Goal: Information Seeking & Learning: Find specific fact

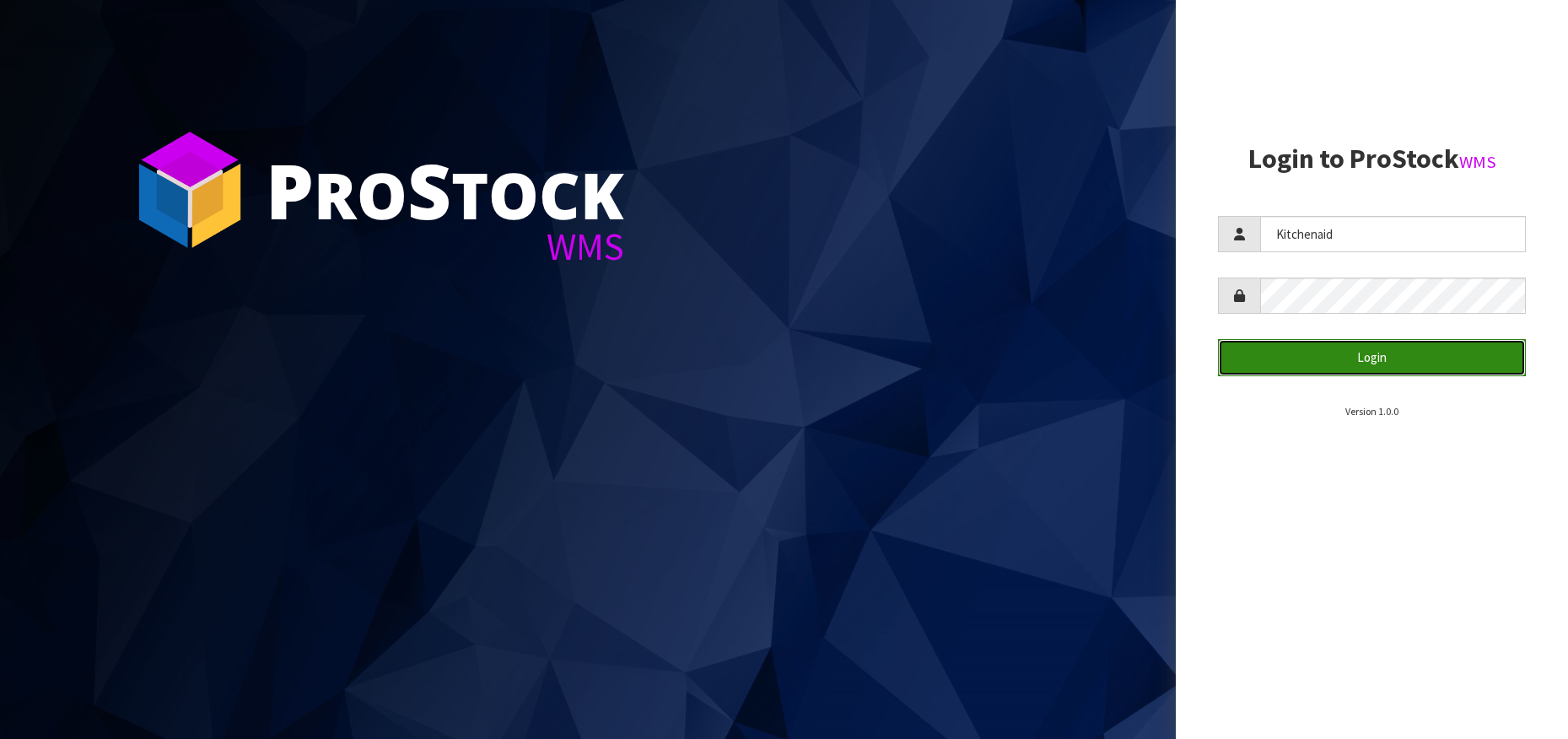
click at [1351, 368] on button "Login" at bounding box center [1371, 357] width 308 height 36
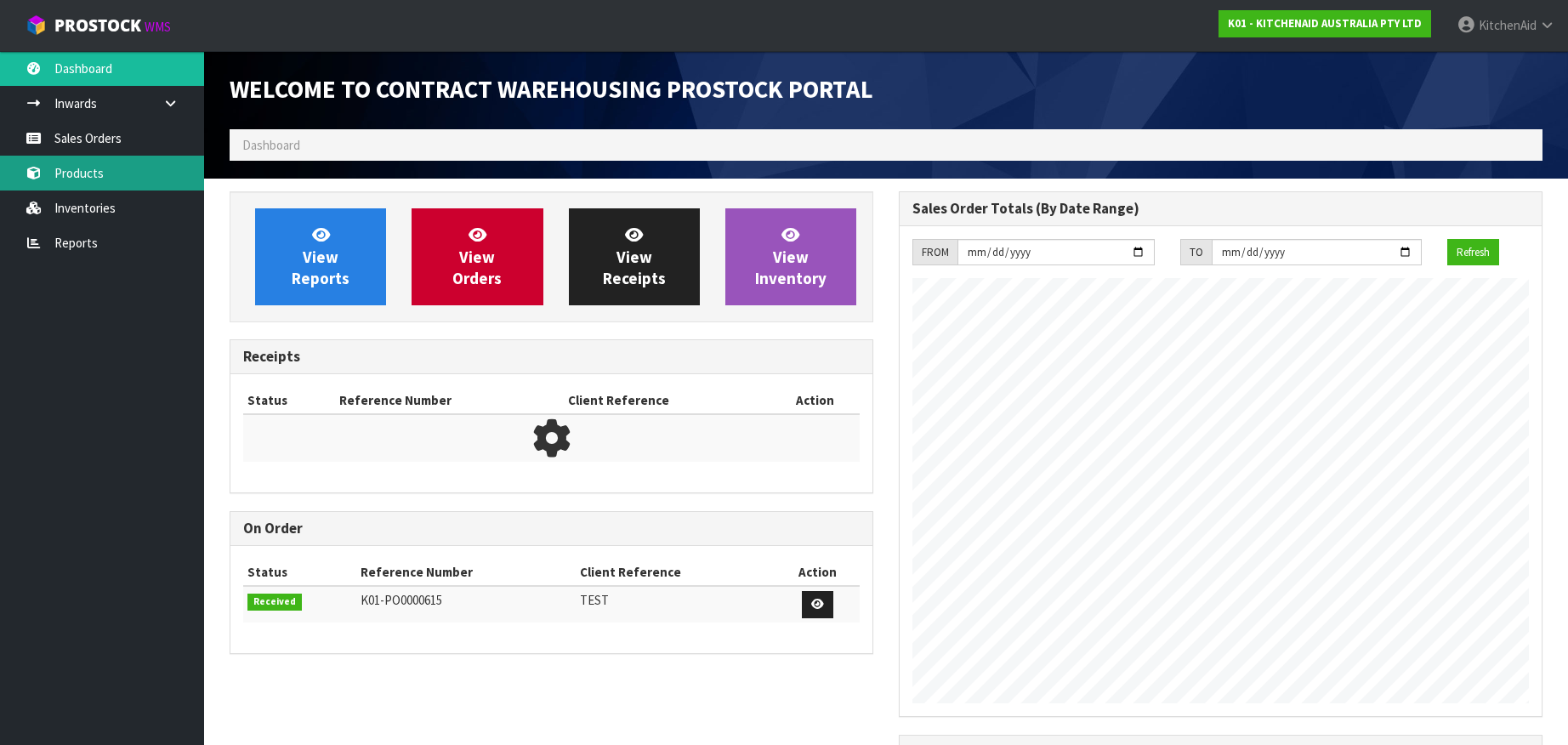
scroll to position [943, 669]
click at [103, 177] on link "Products" at bounding box center [102, 173] width 204 height 35
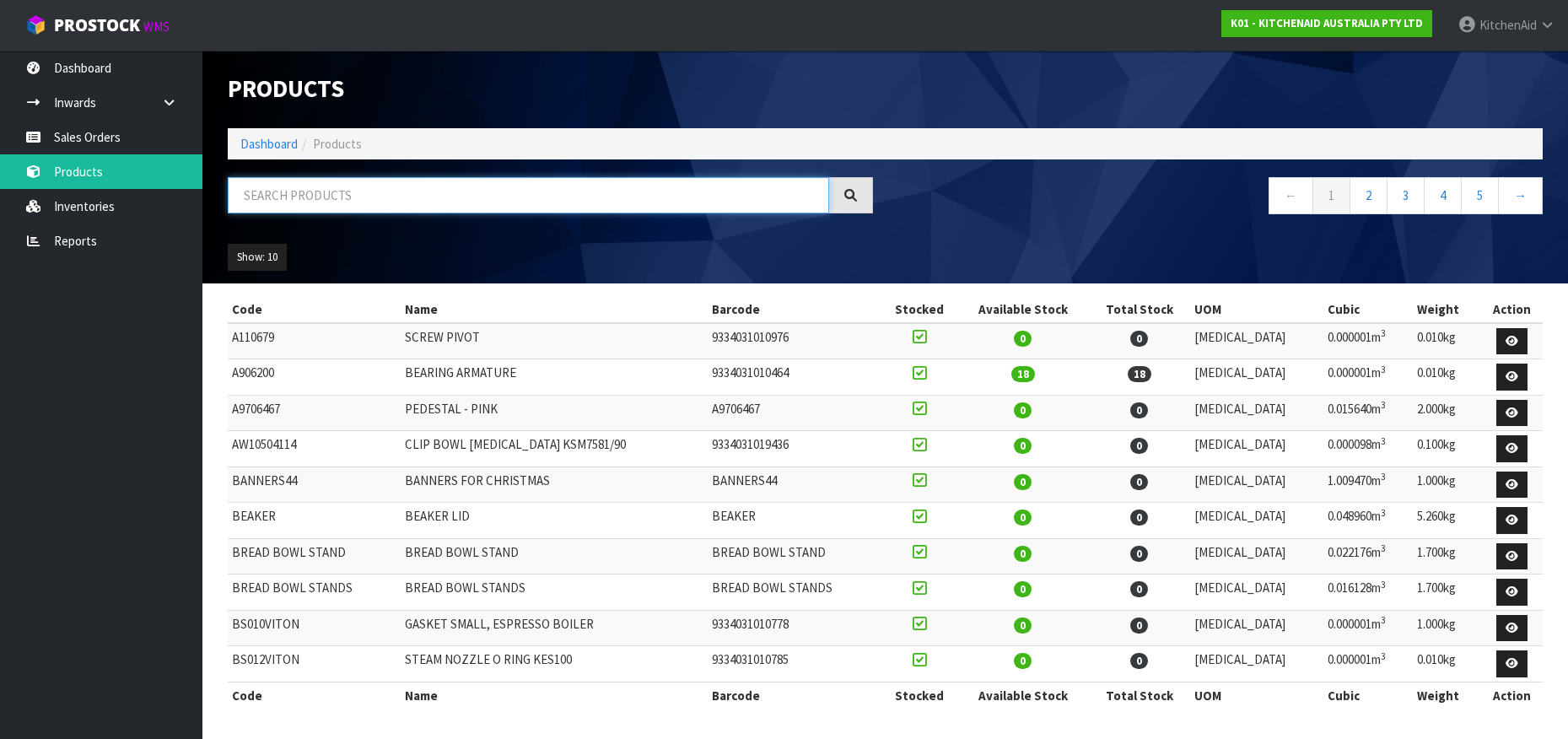
click at [271, 197] on input "text" at bounding box center [528, 195] width 602 height 36
paste input "5KEK1701AER"
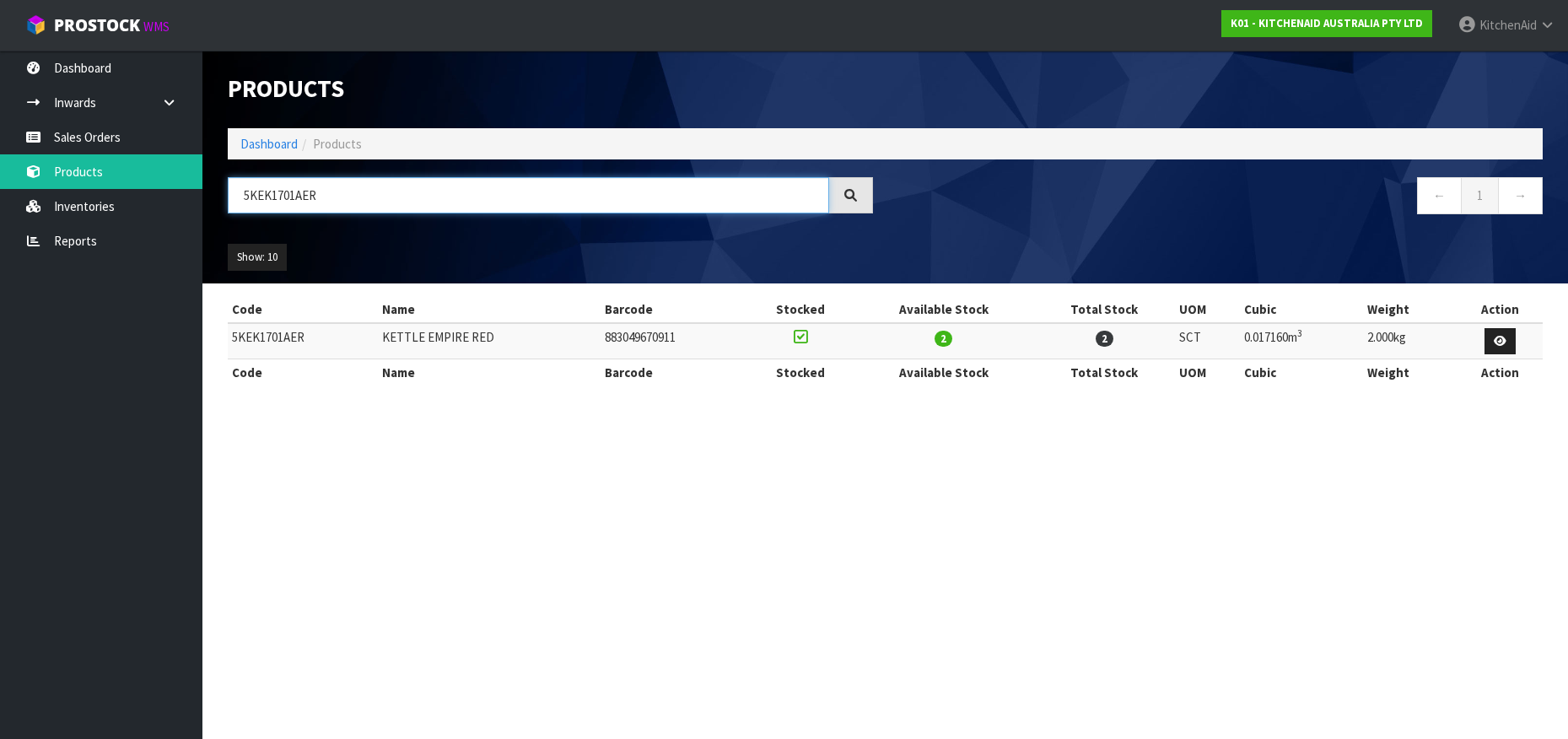
click at [289, 194] on input "5KEK1701AER" at bounding box center [528, 195] width 602 height 36
click at [263, 197] on input "5KEK1701AER" at bounding box center [528, 195] width 602 height 36
paste input "MT2109AER"
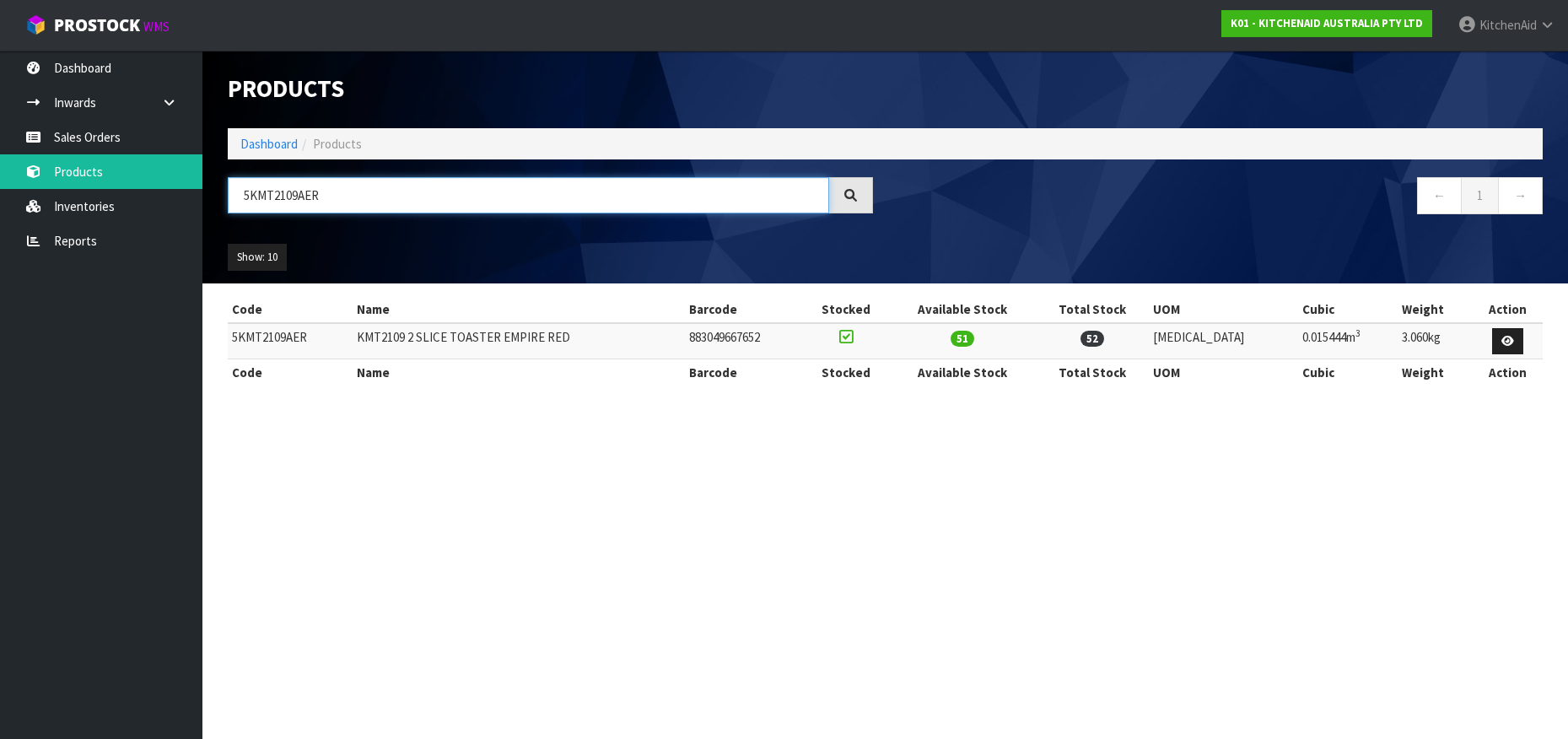
click at [275, 192] on input "5KMT2109AER" at bounding box center [528, 195] width 602 height 36
paste input "4"
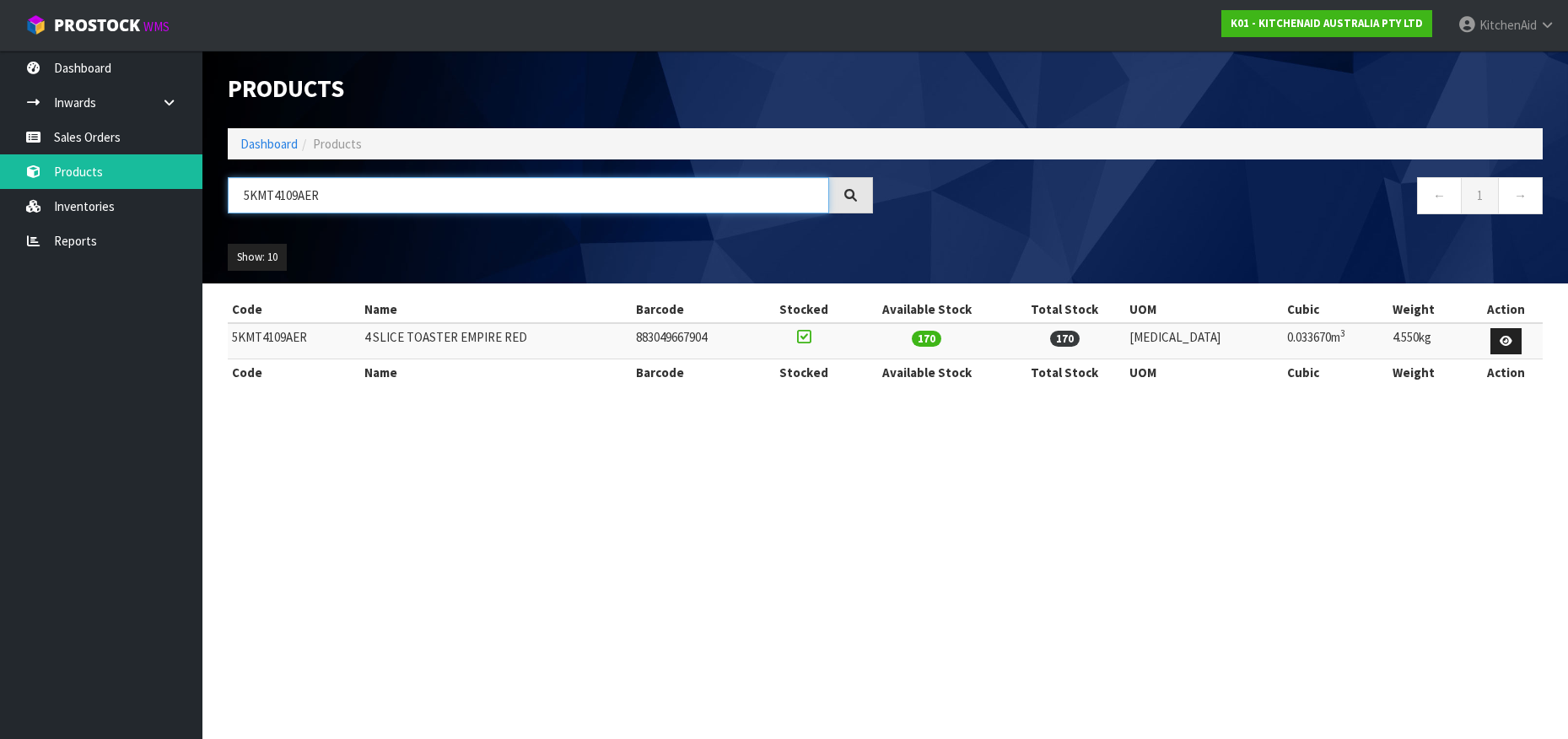
click at [275, 192] on input "5KMT4109AER" at bounding box center [528, 195] width 602 height 36
type input "5KMT4109AER"
click at [72, 239] on link "Reports" at bounding box center [101, 241] width 203 height 34
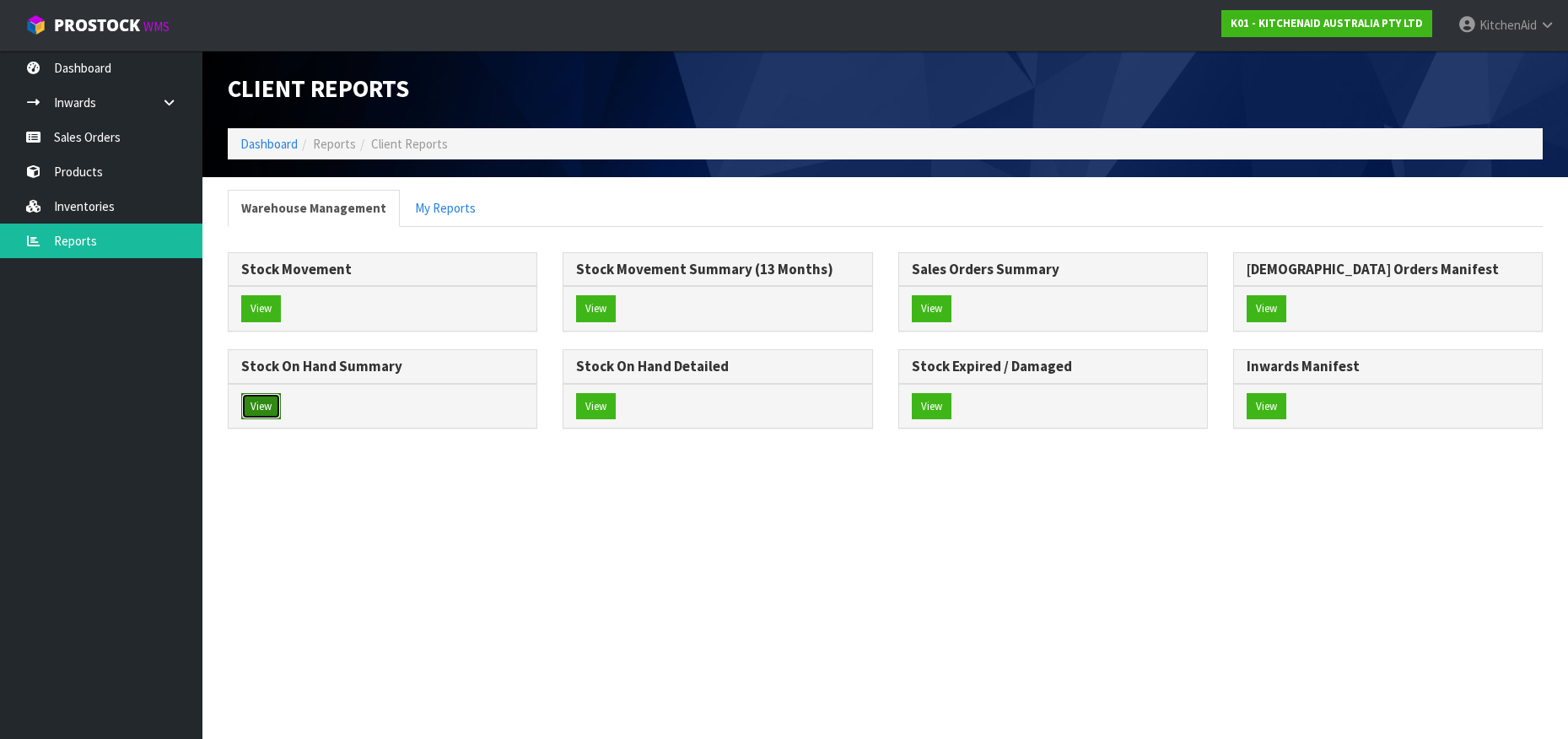
click at [257, 406] on button "View" at bounding box center [261, 406] width 39 height 27
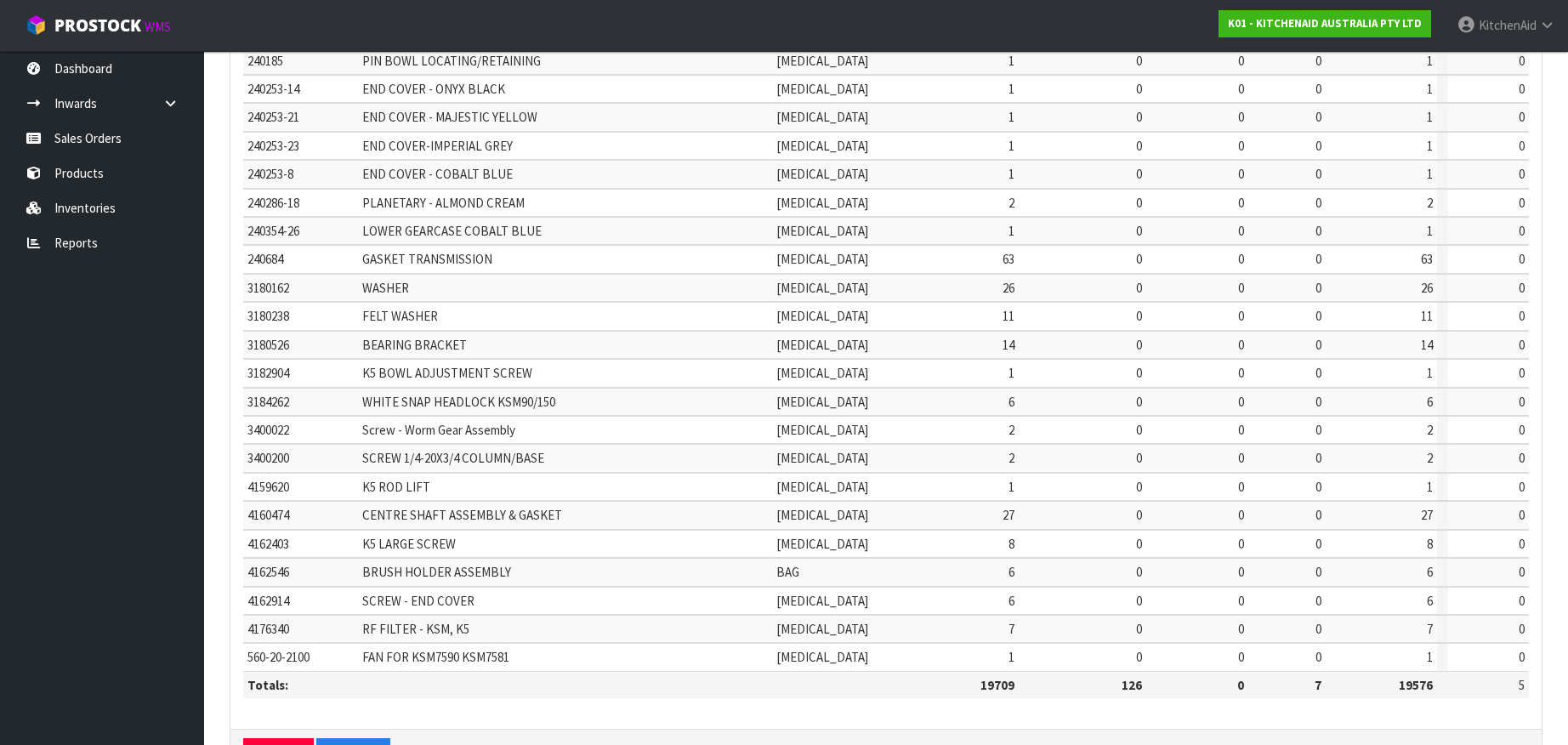
scroll to position [434, 0]
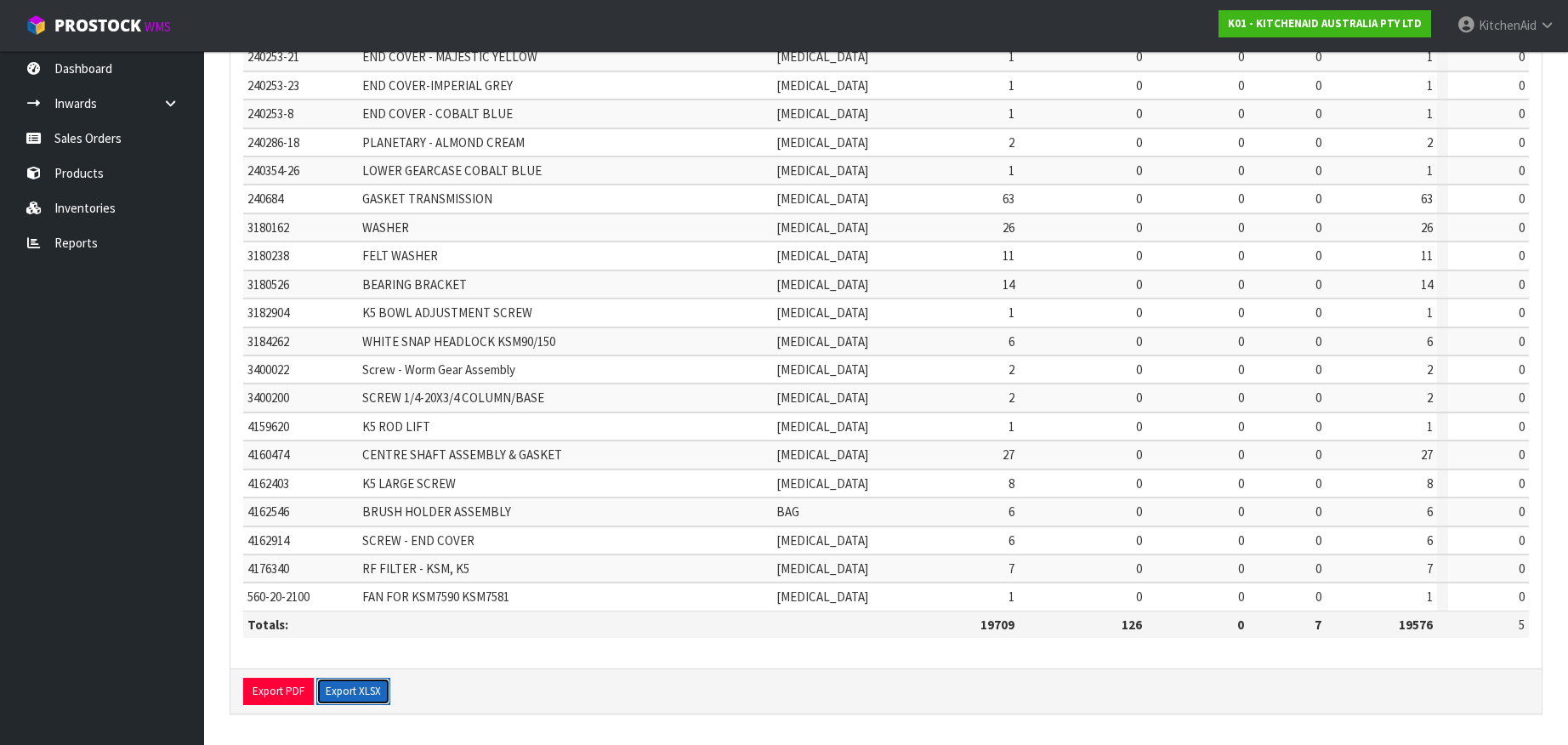
click at [358, 685] on button "Export XLSX" at bounding box center [354, 690] width 74 height 27
click at [87, 173] on link "Products" at bounding box center [102, 173] width 204 height 35
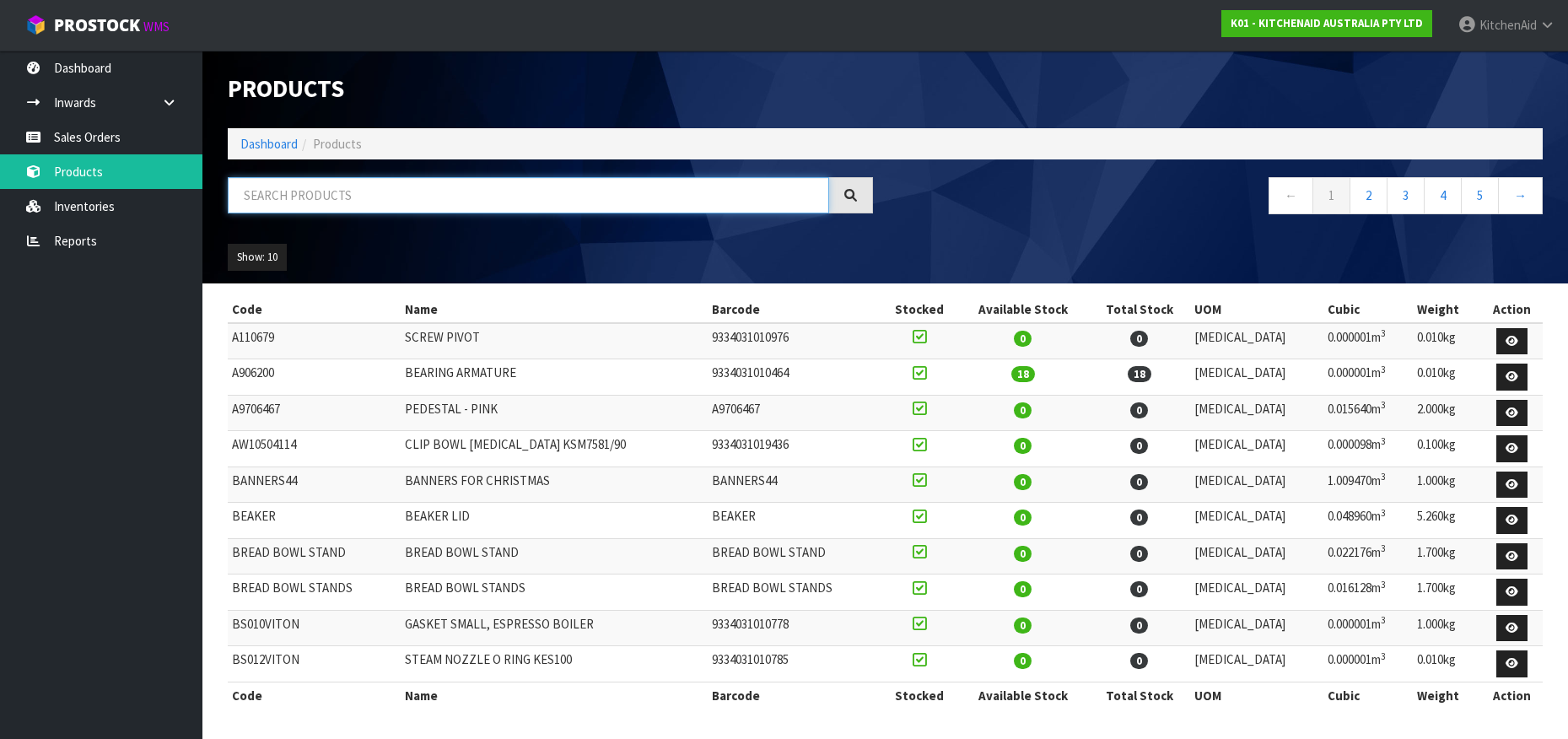
click at [275, 200] on input "text" at bounding box center [528, 195] width 602 height 36
paste input "K45WW"
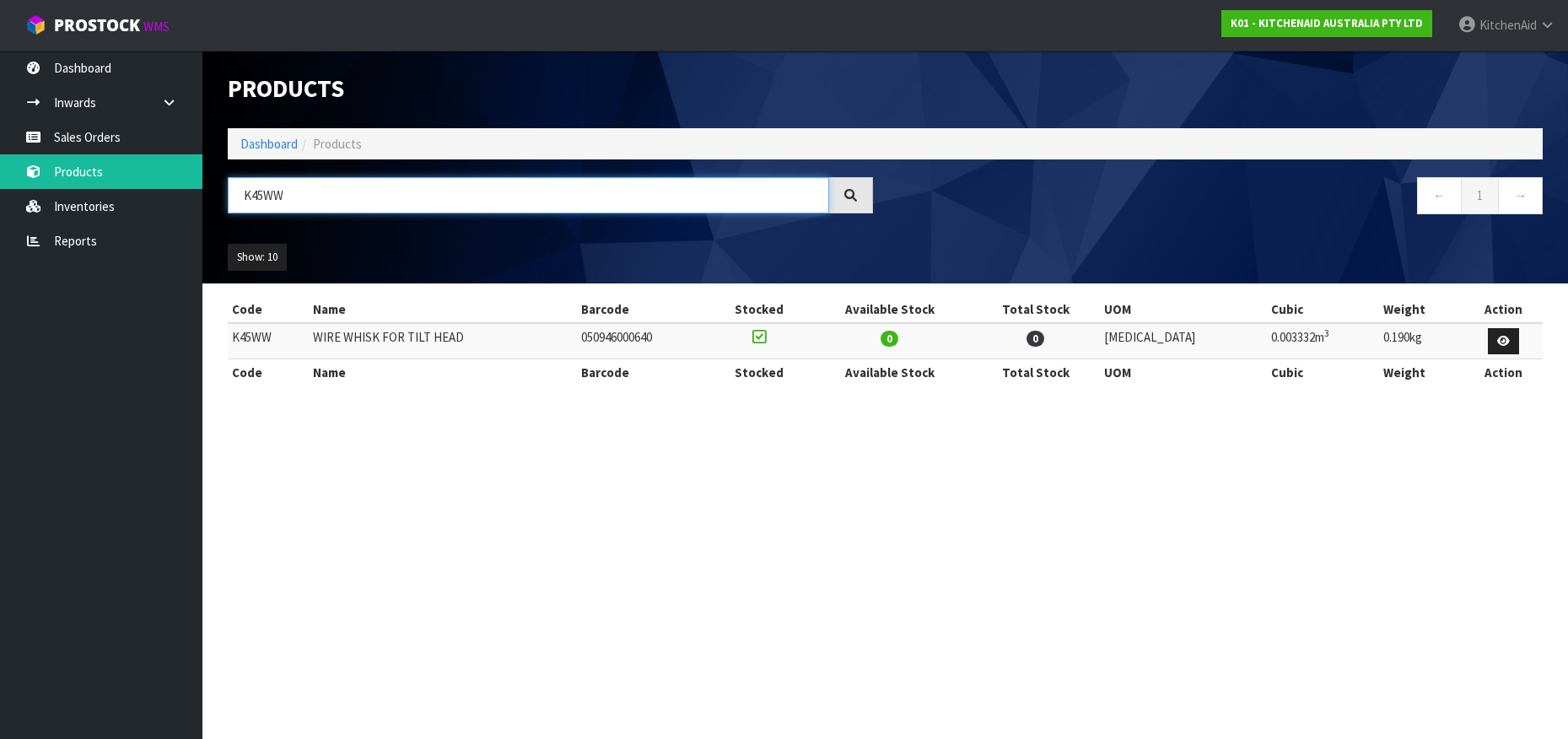
click at [253, 202] on input "K45WW" at bounding box center [528, 195] width 602 height 36
paste input "5KMT2109ABM"
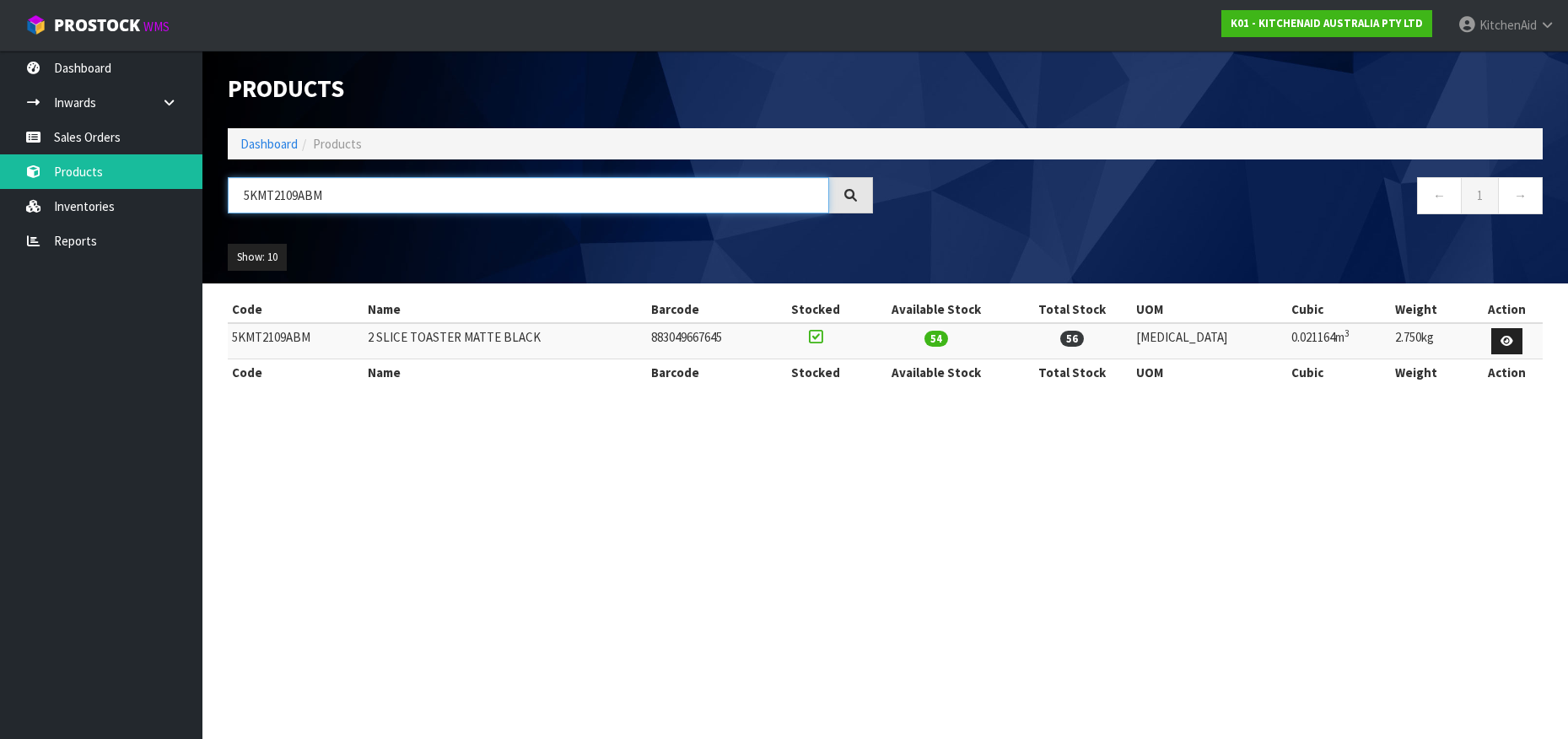
click at [275, 194] on input "5KMT2109ABM" at bounding box center [528, 195] width 602 height 36
paste input "EK1701AER"
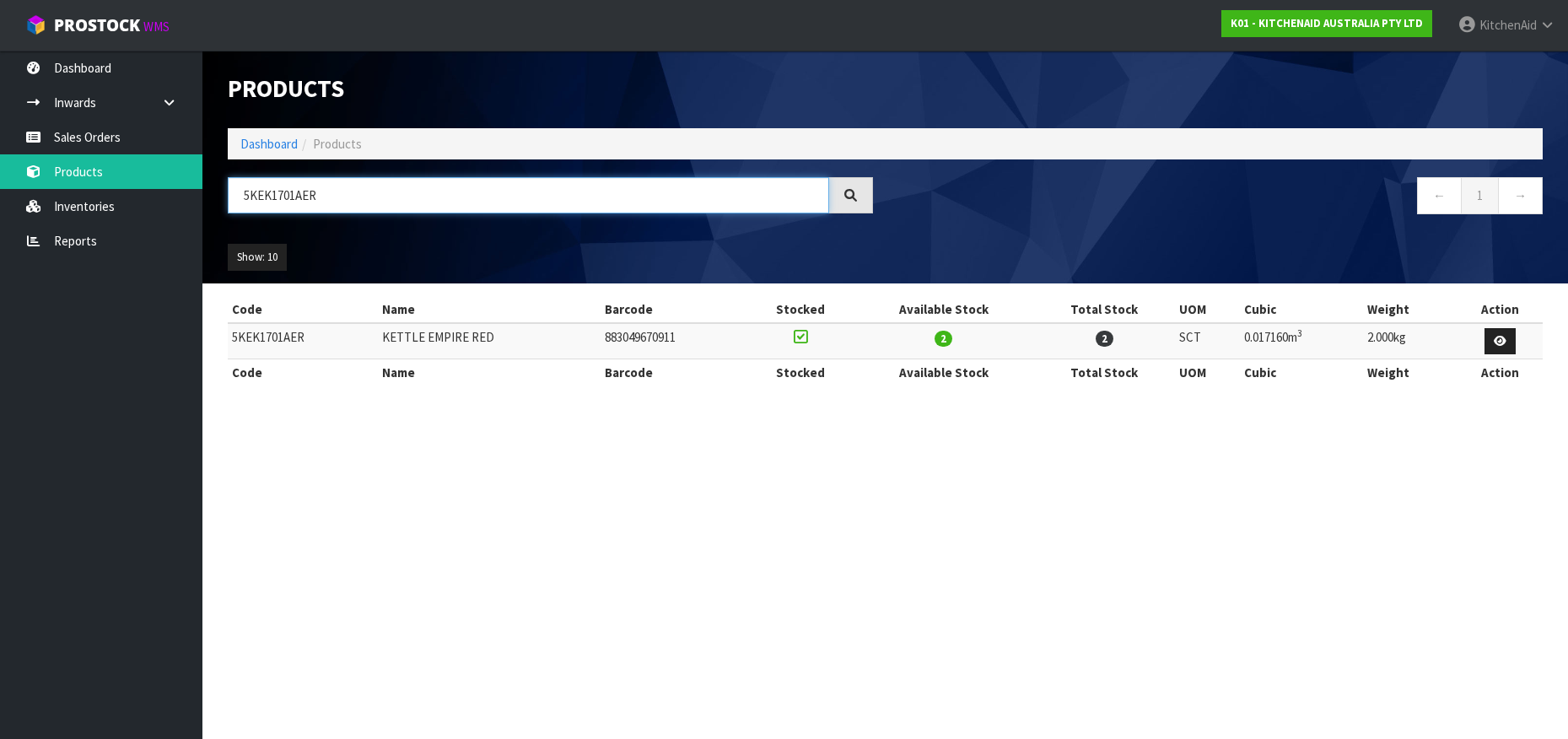
click at [286, 200] on input "5KEK1701AER" at bounding box center [528, 195] width 602 height 36
paste input "222"
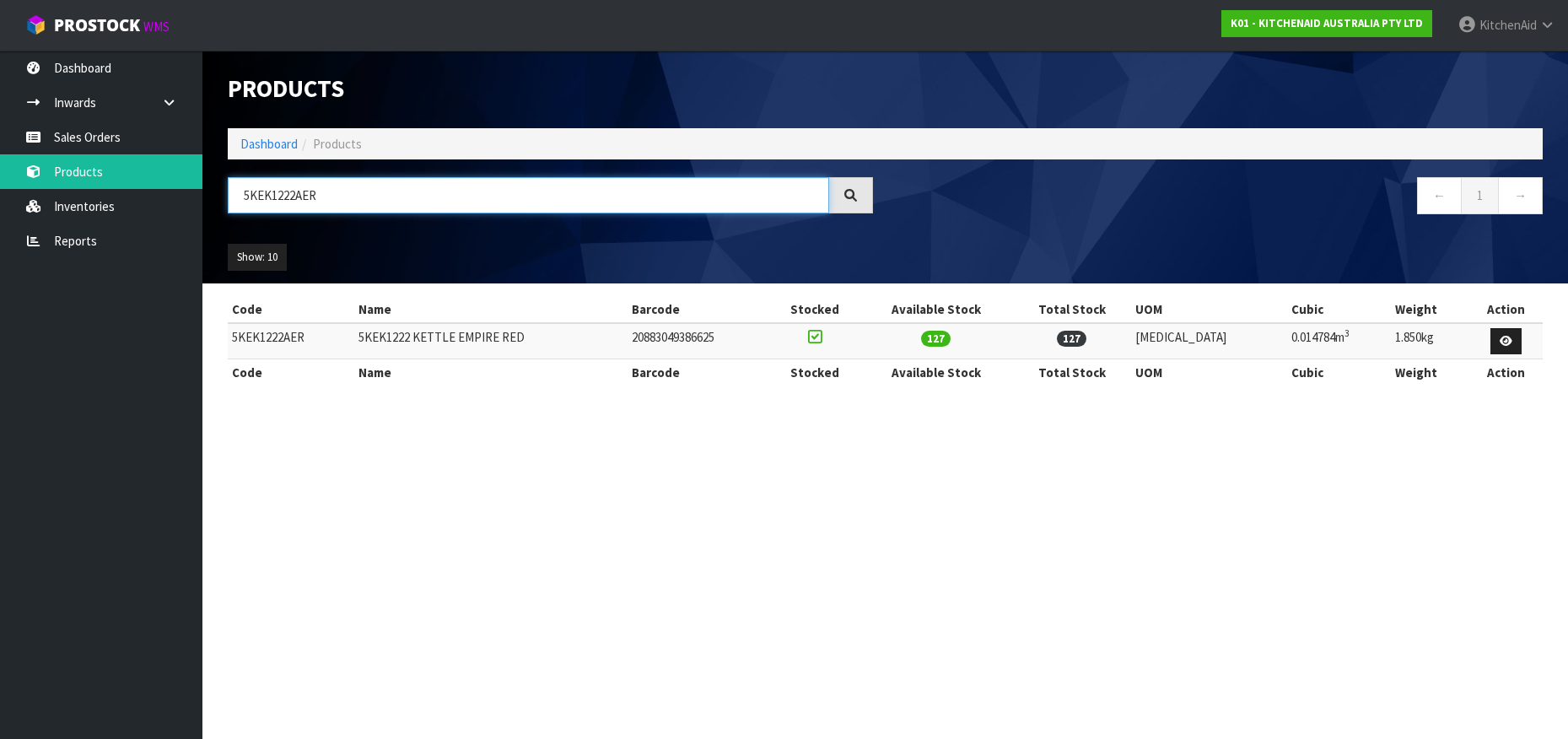
click at [273, 201] on input "5KEK1222AER" at bounding box center [528, 195] width 602 height 36
paste input "MT2109AAC"
click at [286, 202] on input "5KMT2109AAC" at bounding box center [528, 195] width 602 height 36
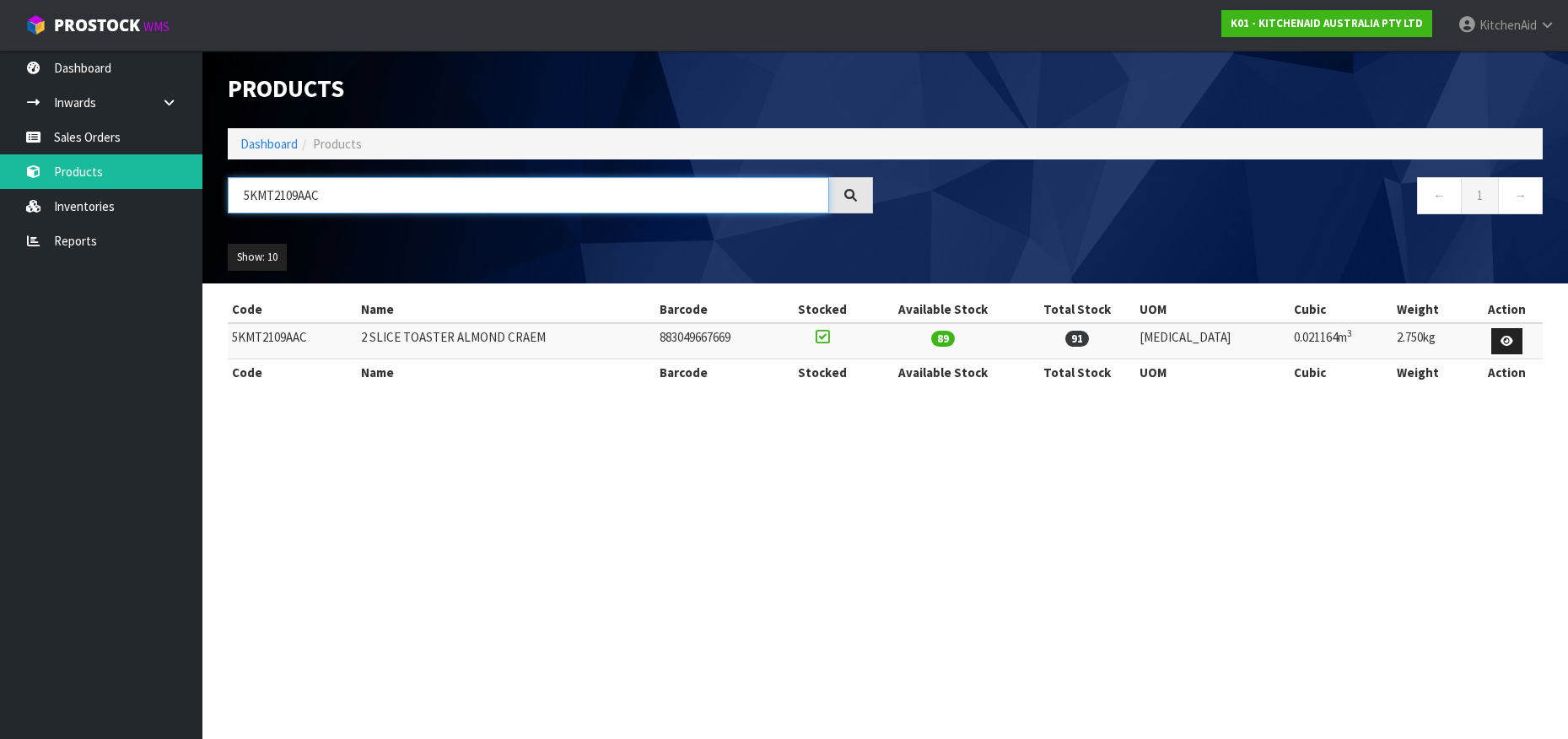
paste input "HBV53AER"
click at [251, 203] on input "5KHBV53AER" at bounding box center [528, 195] width 602 height 36
paste input "BM"
click at [263, 200] on input "5KHBV53ABM" at bounding box center [528, 195] width 602 height 36
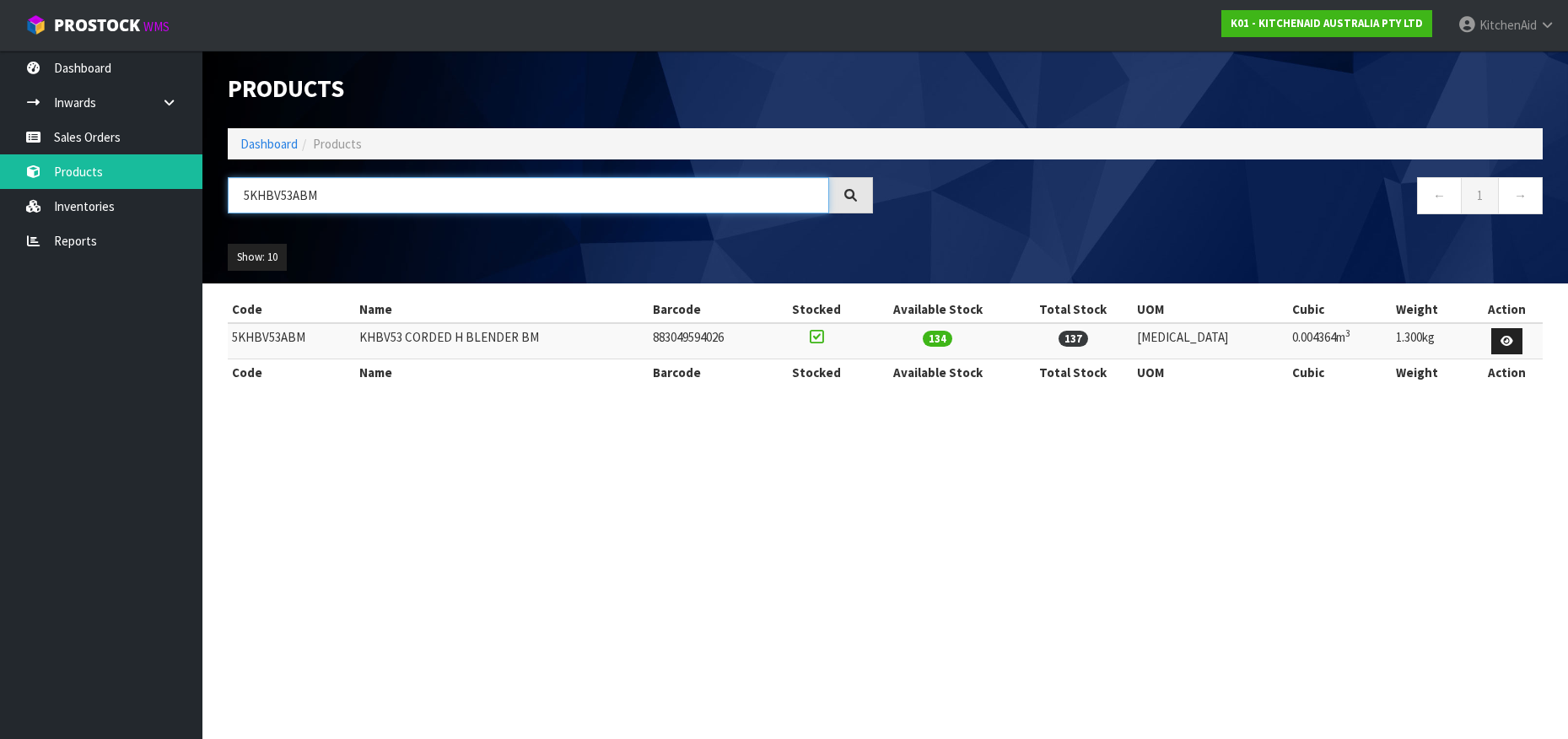
click at [263, 200] on input "5KHBV53ABM" at bounding box center [528, 195] width 602 height 36
paste input "FCR500"
click at [275, 203] on input "5KFCR500ABM" at bounding box center [528, 195] width 602 height 36
paste input "RB12A"
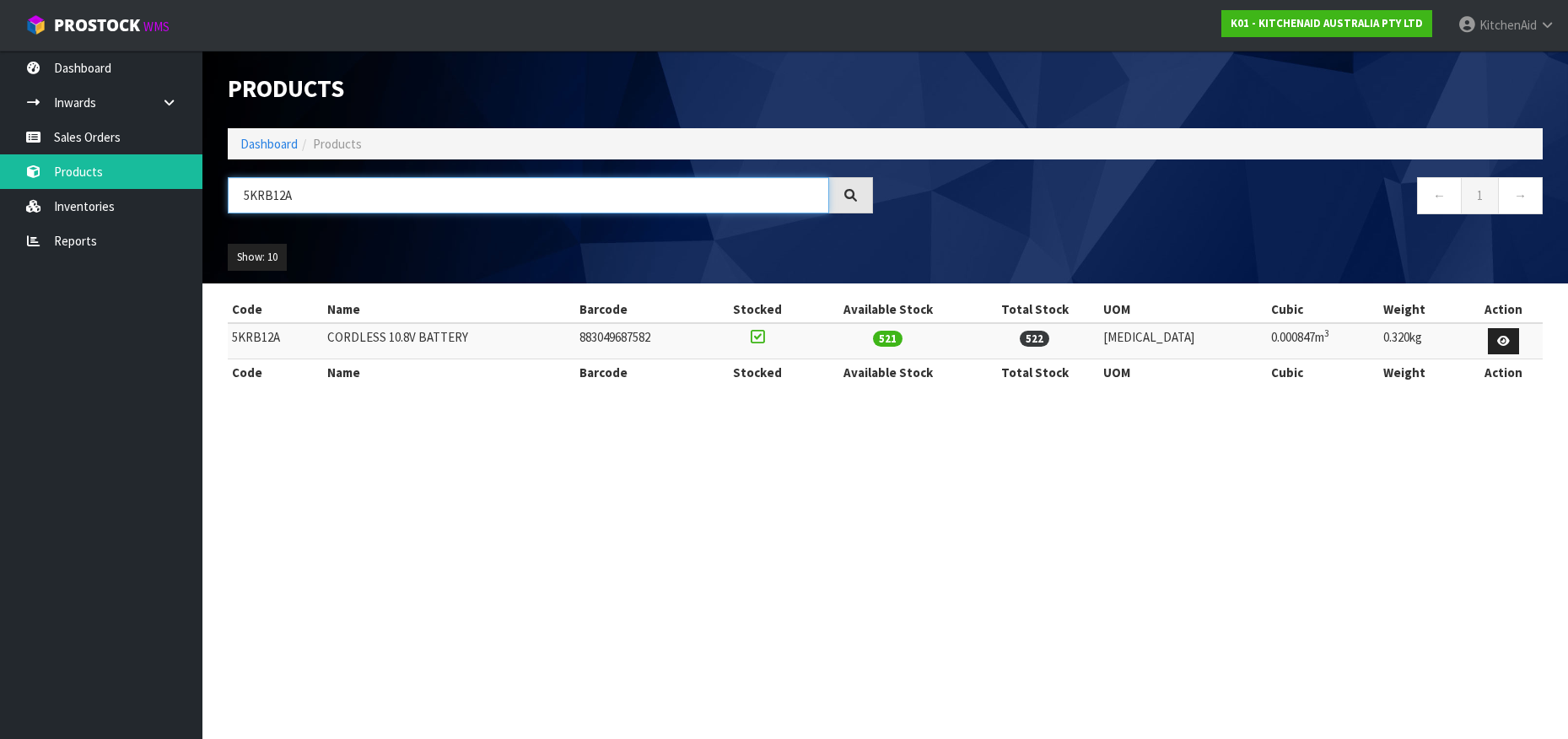
click at [264, 195] on input "5KRB12A" at bounding box center [528, 195] width 602 height 36
paste input "HBRV00ABM"
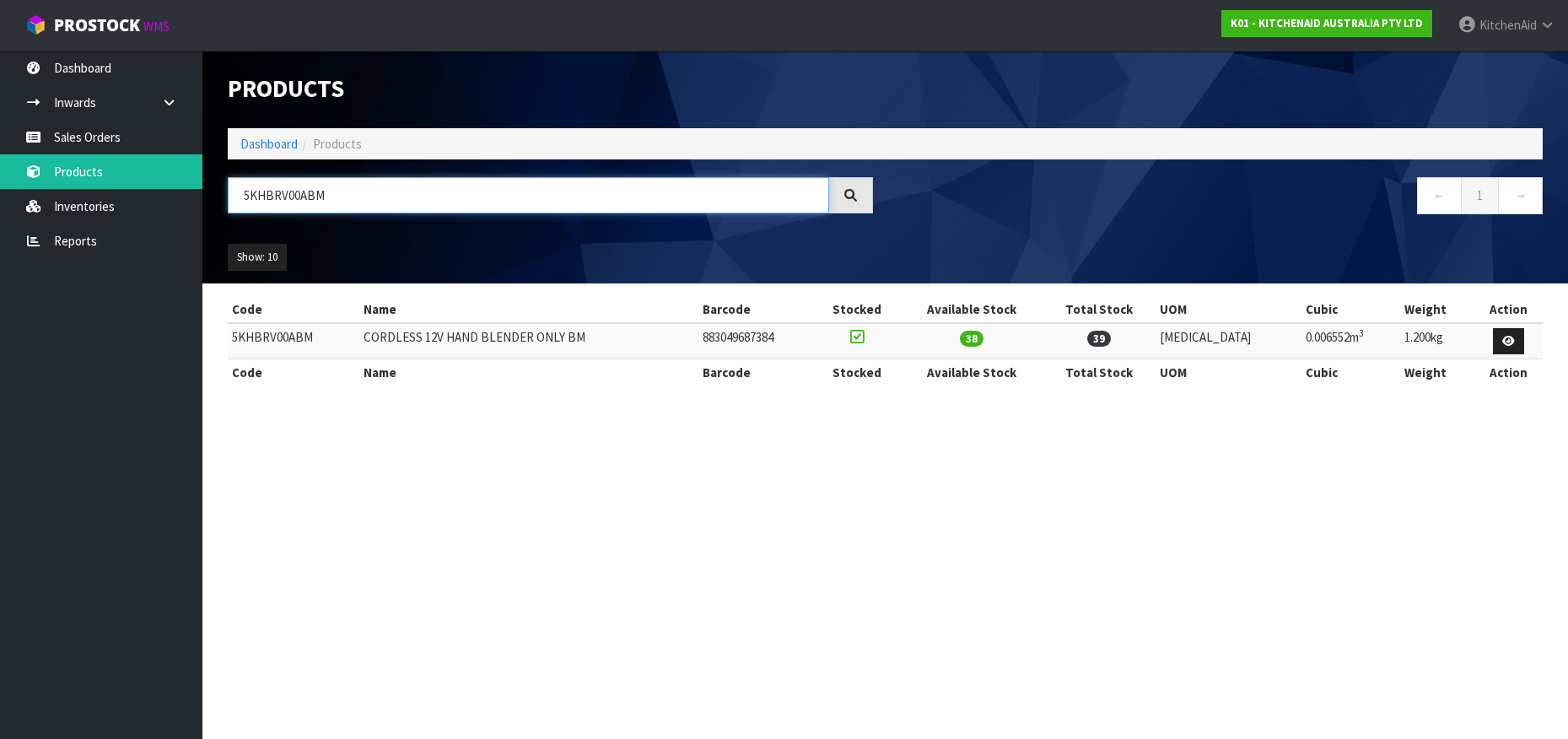
click at [274, 193] on input "5KHBRV00ABM" at bounding box center [528, 195] width 602 height 36
click at [274, 194] on input "5KHBRV00ABM" at bounding box center [528, 195] width 602 height 36
paste input "KSM5GB"
click at [269, 199] on input "KSM5GB" at bounding box center [528, 195] width 602 height 36
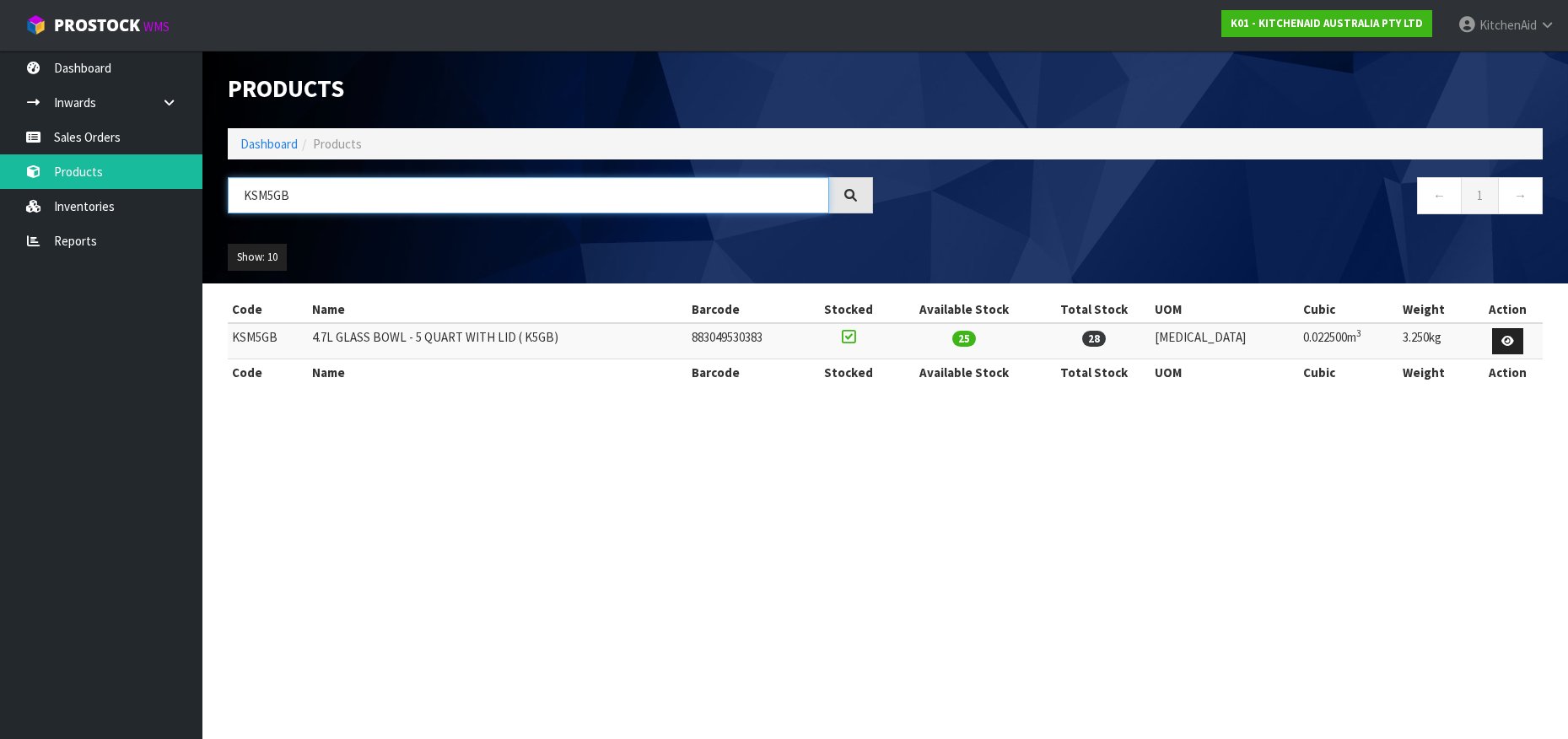
paste input "5KEK1701AAC"
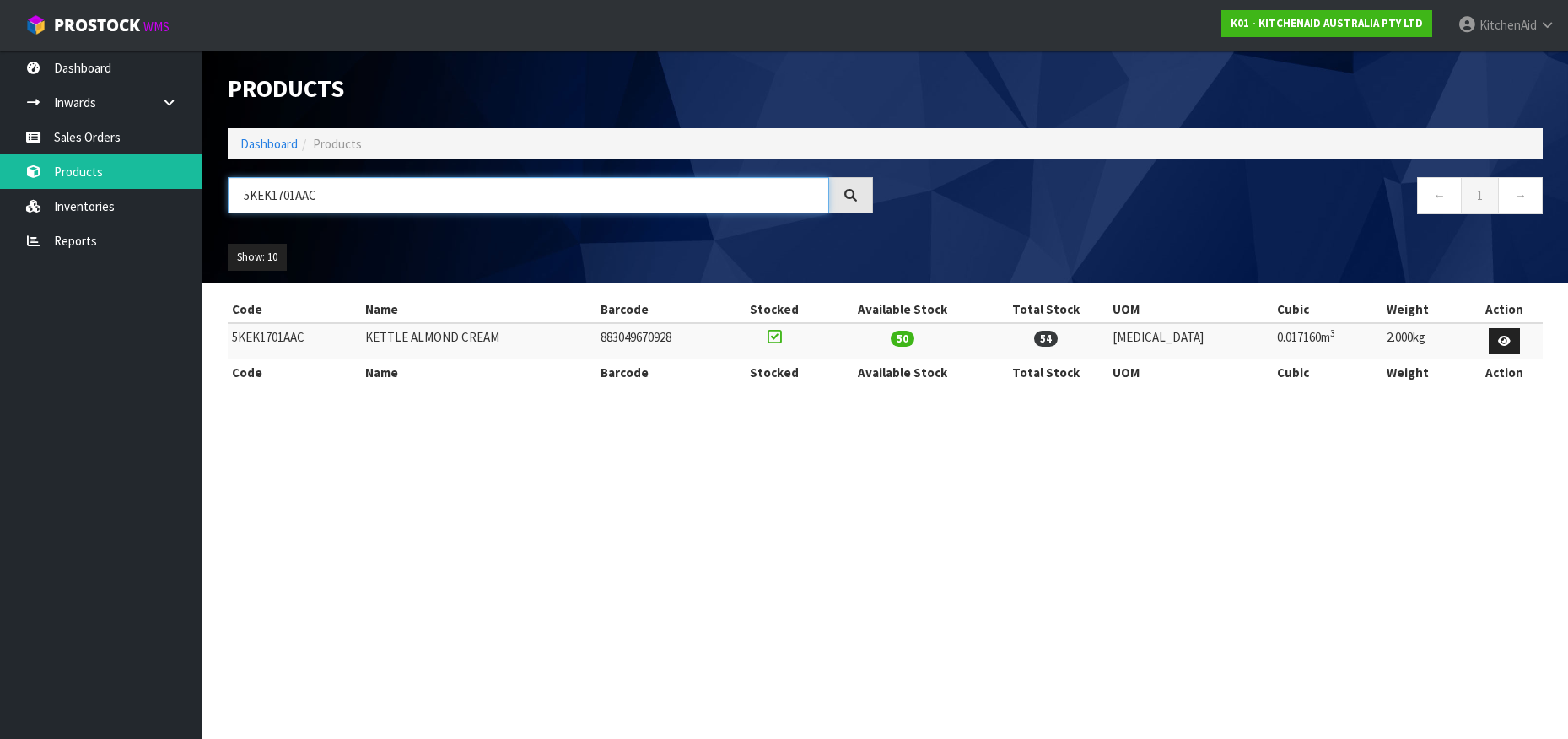
click at [278, 199] on input "5KEK1701AAC" at bounding box center [528, 195] width 602 height 36
paste input "BM"
type input "5KEK1701ABM"
click at [270, 187] on input "5KEK1701ABM" at bounding box center [528, 195] width 602 height 36
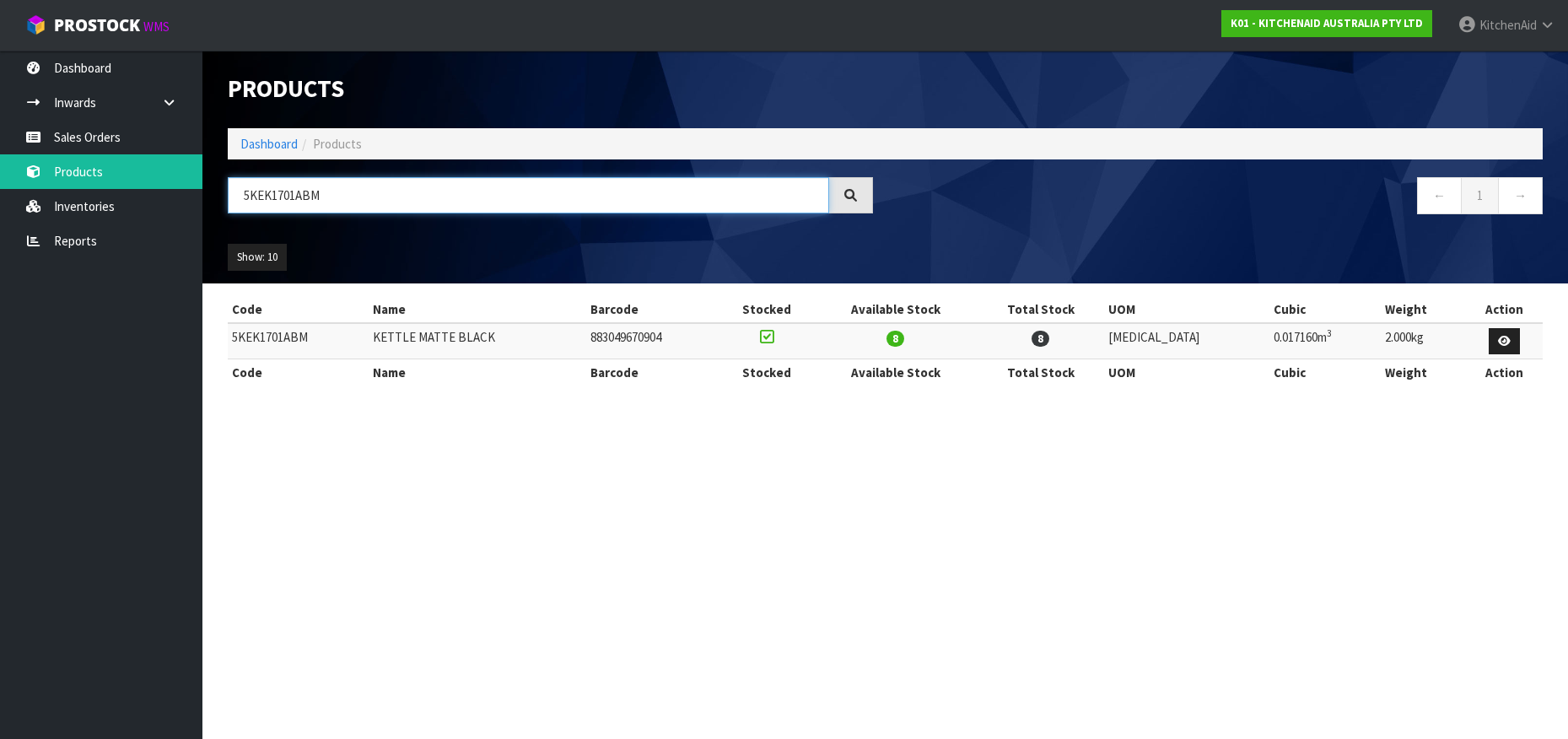
click at [270, 187] on input "5KEK1701ABM" at bounding box center [528, 195] width 602 height 36
